Goal: Transaction & Acquisition: Purchase product/service

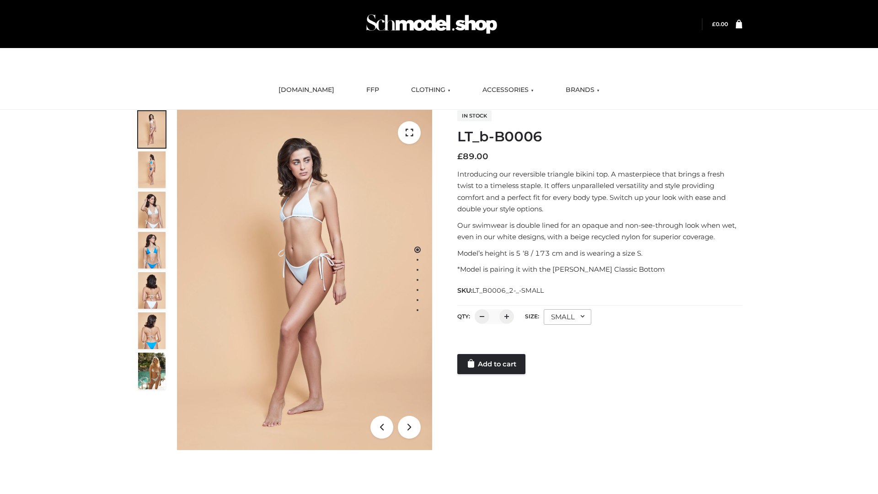
click at [492, 364] on link "Add to cart" at bounding box center [491, 364] width 68 height 20
